Goal: Transaction & Acquisition: Purchase product/service

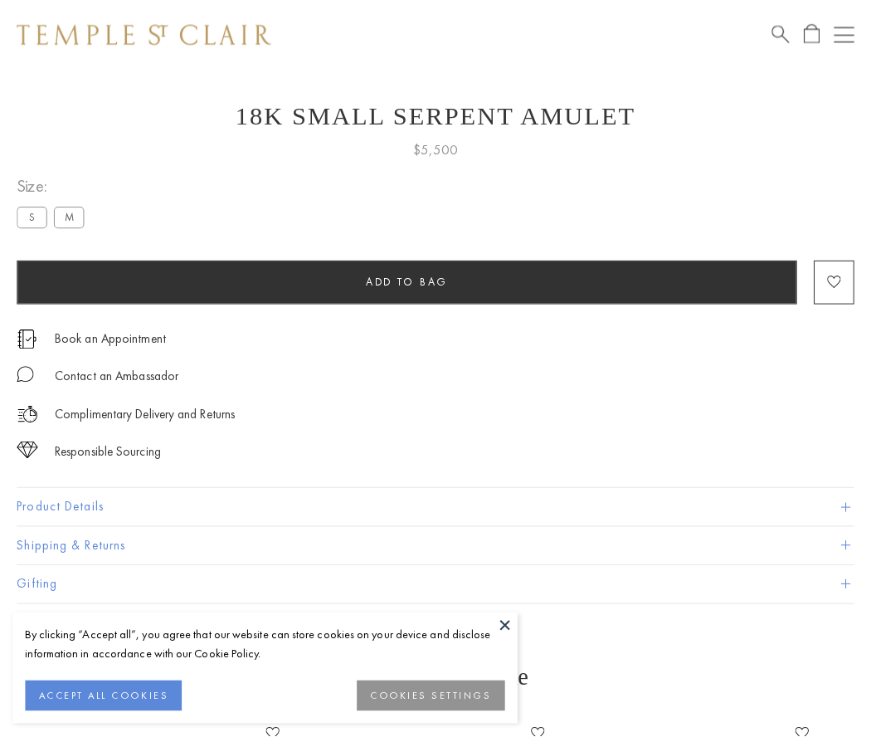
scroll to position [22, 0]
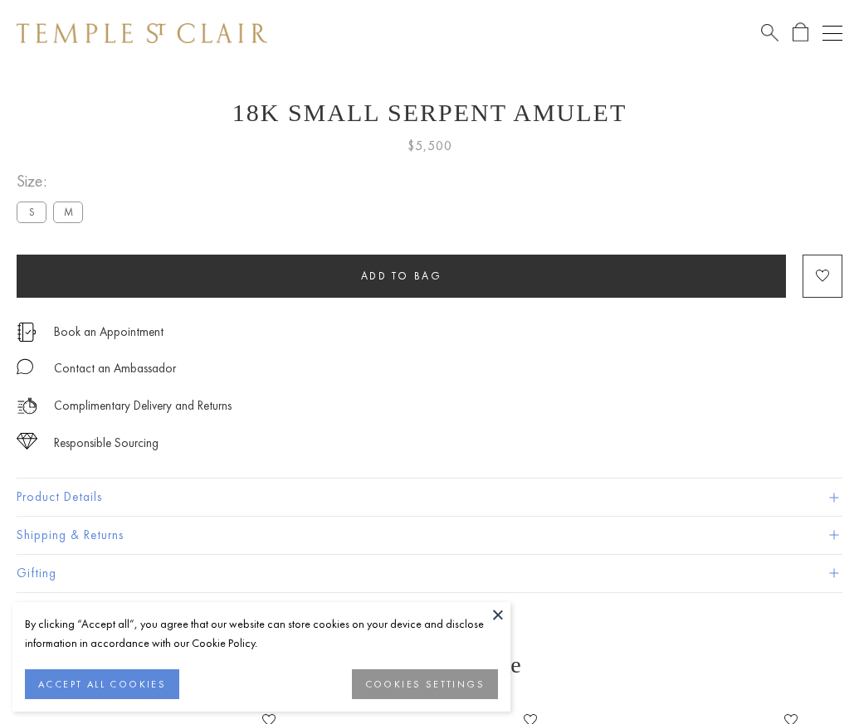
click at [401, 275] on span "Add to bag" at bounding box center [401, 276] width 81 height 14
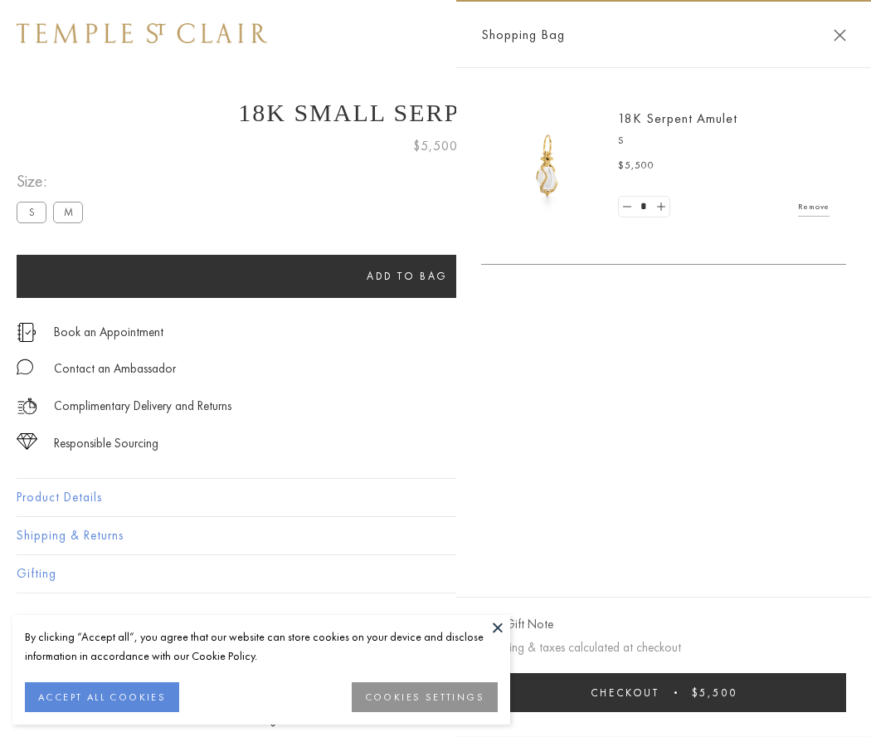
click at [674, 692] on button "Checkout $5,500" at bounding box center [663, 692] width 365 height 39
